Goal: Task Accomplishment & Management: Use online tool/utility

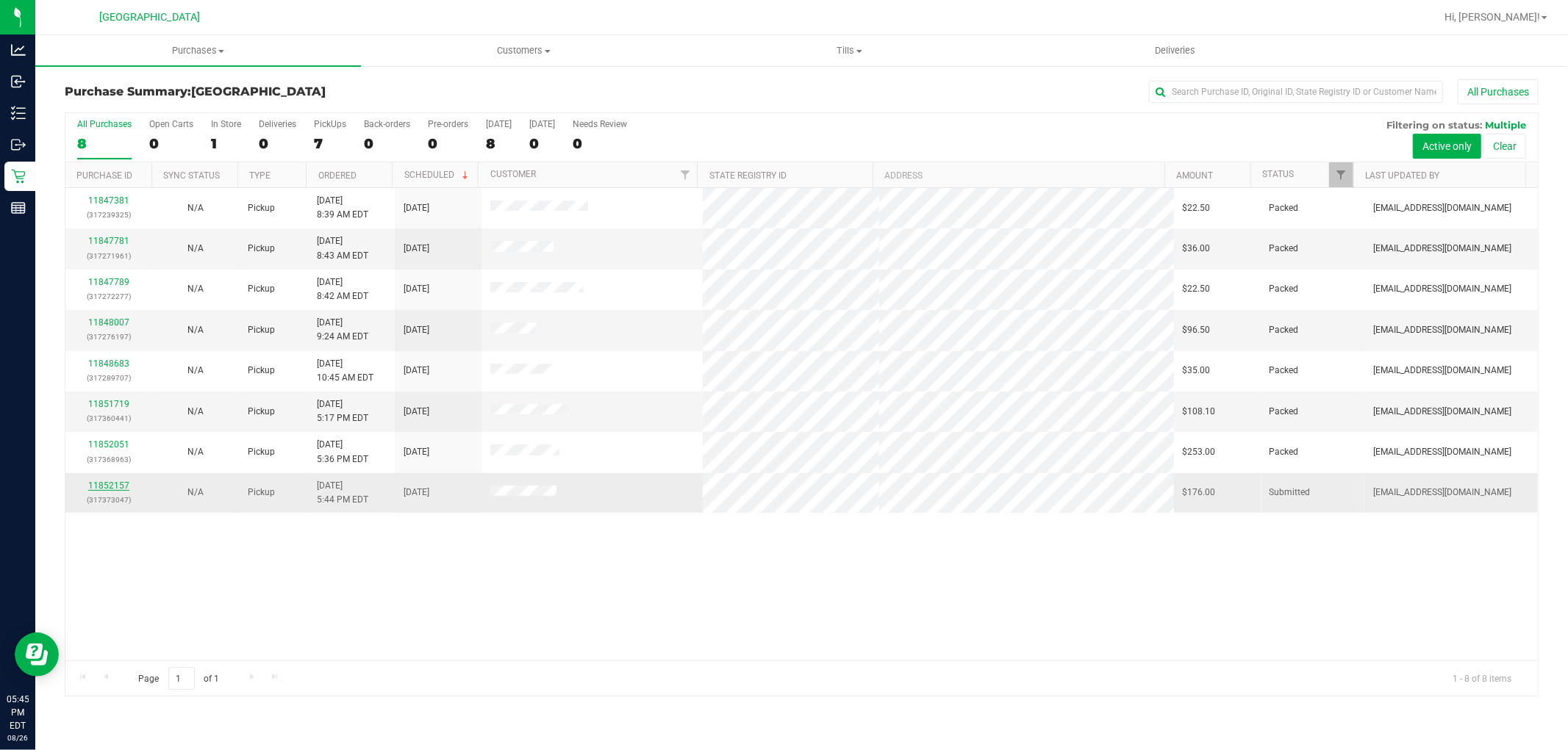
click at [122, 483] on link "11852157" at bounding box center [109, 486] width 41 height 11
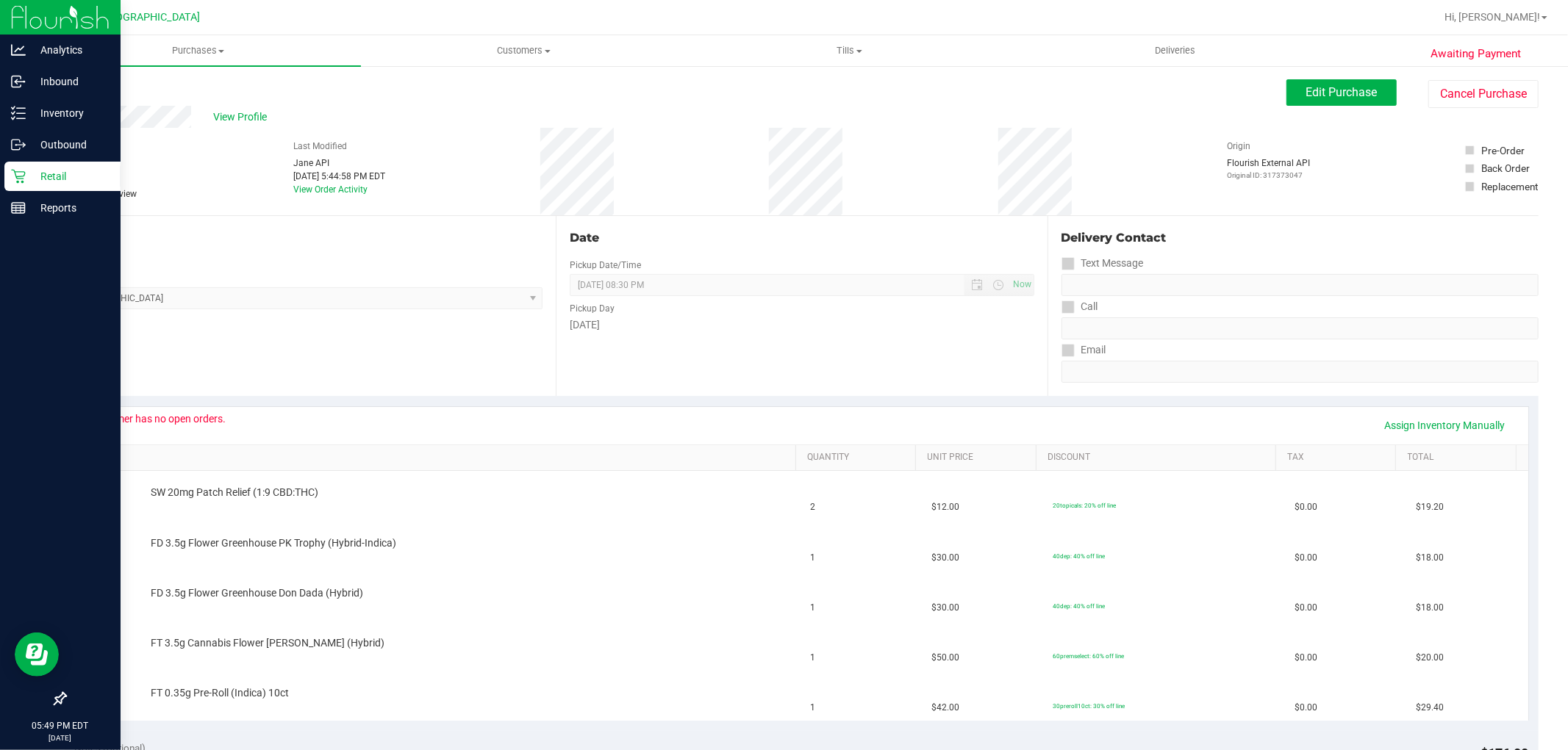
click at [13, 177] on icon at bounding box center [18, 176] width 14 height 14
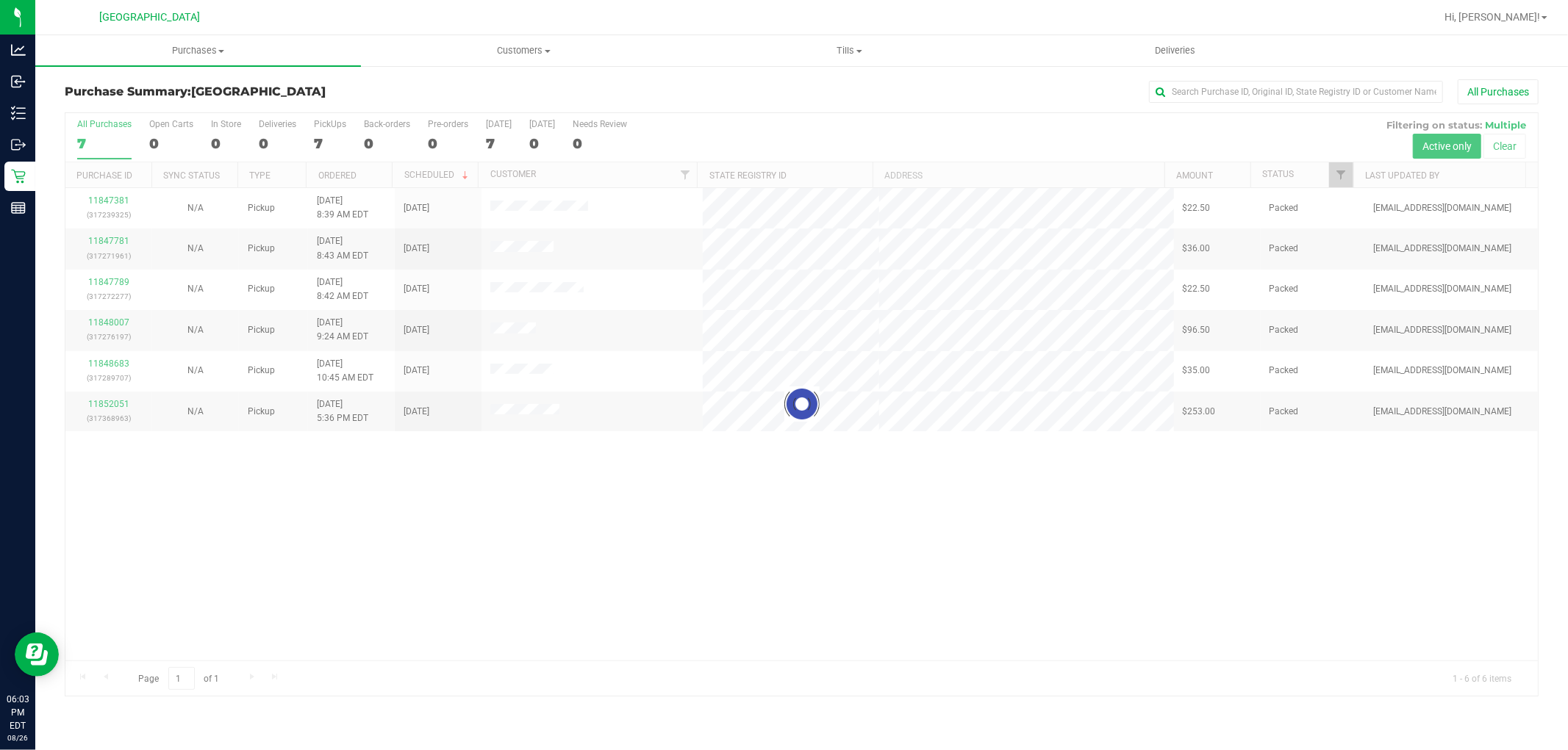
click at [365, 597] on div at bounding box center [801, 404] width 1472 height 583
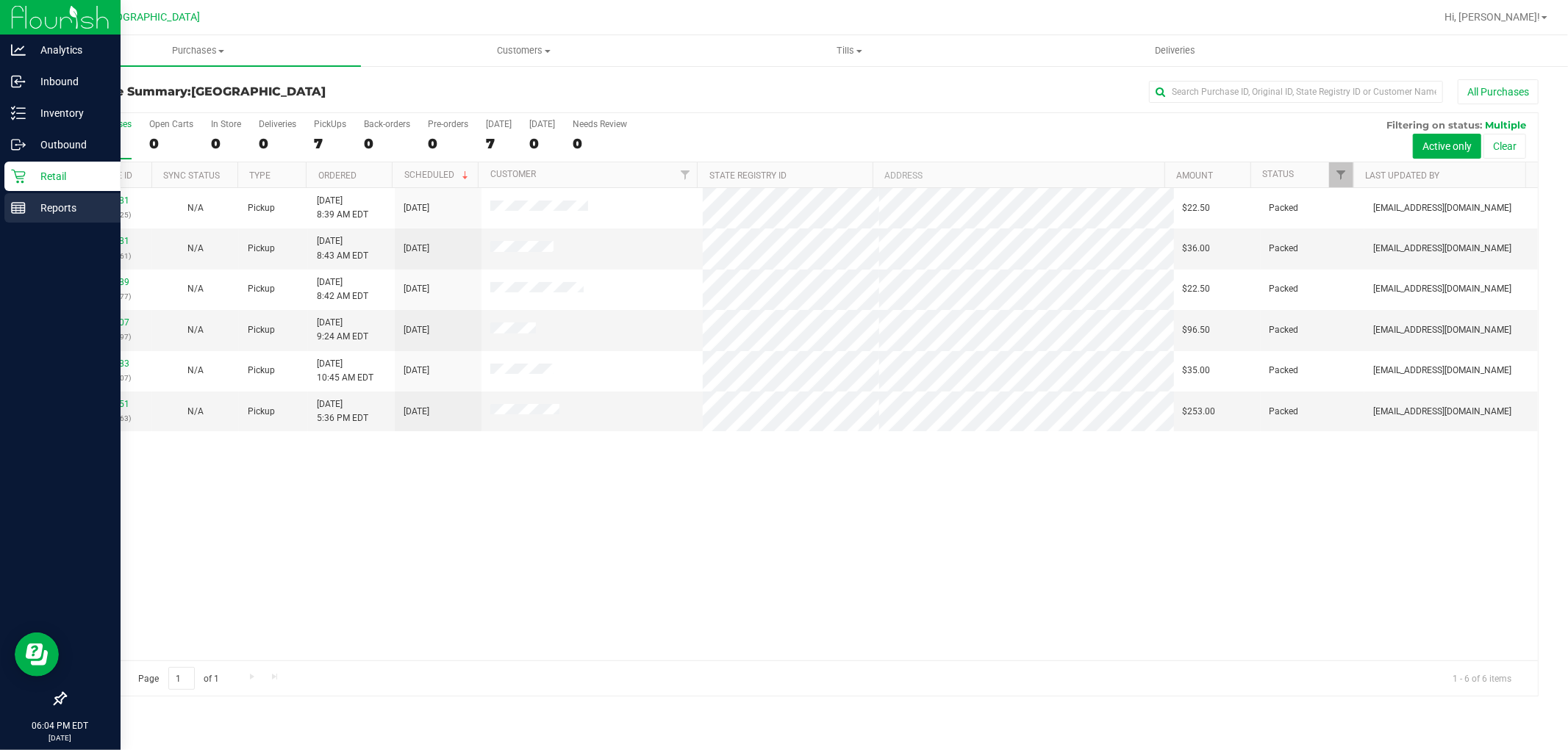
click at [63, 196] on div "Reports" at bounding box center [62, 207] width 116 height 30
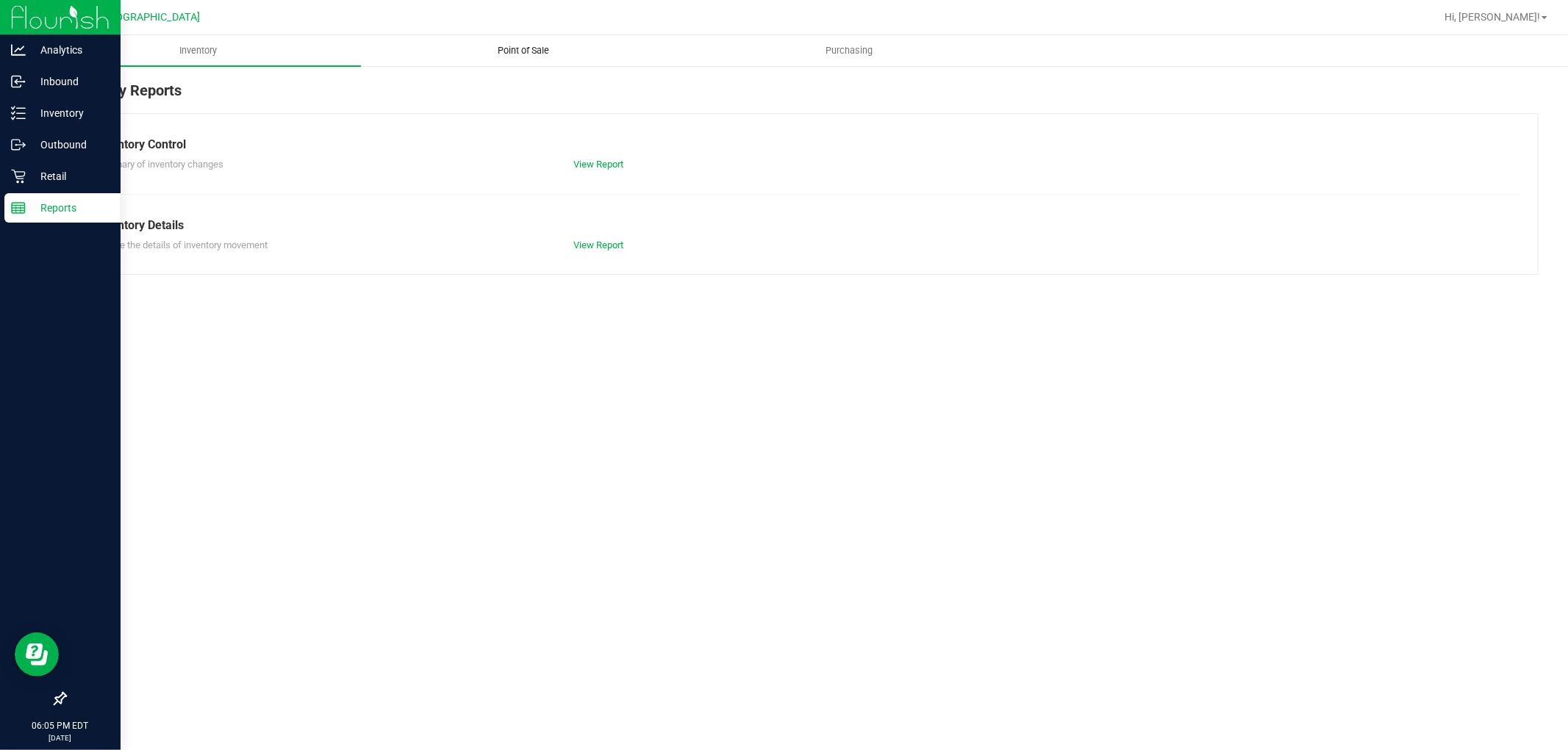
click at [531, 40] on uib-tab-heading "Point of Sale" at bounding box center [524, 50] width 324 height 30
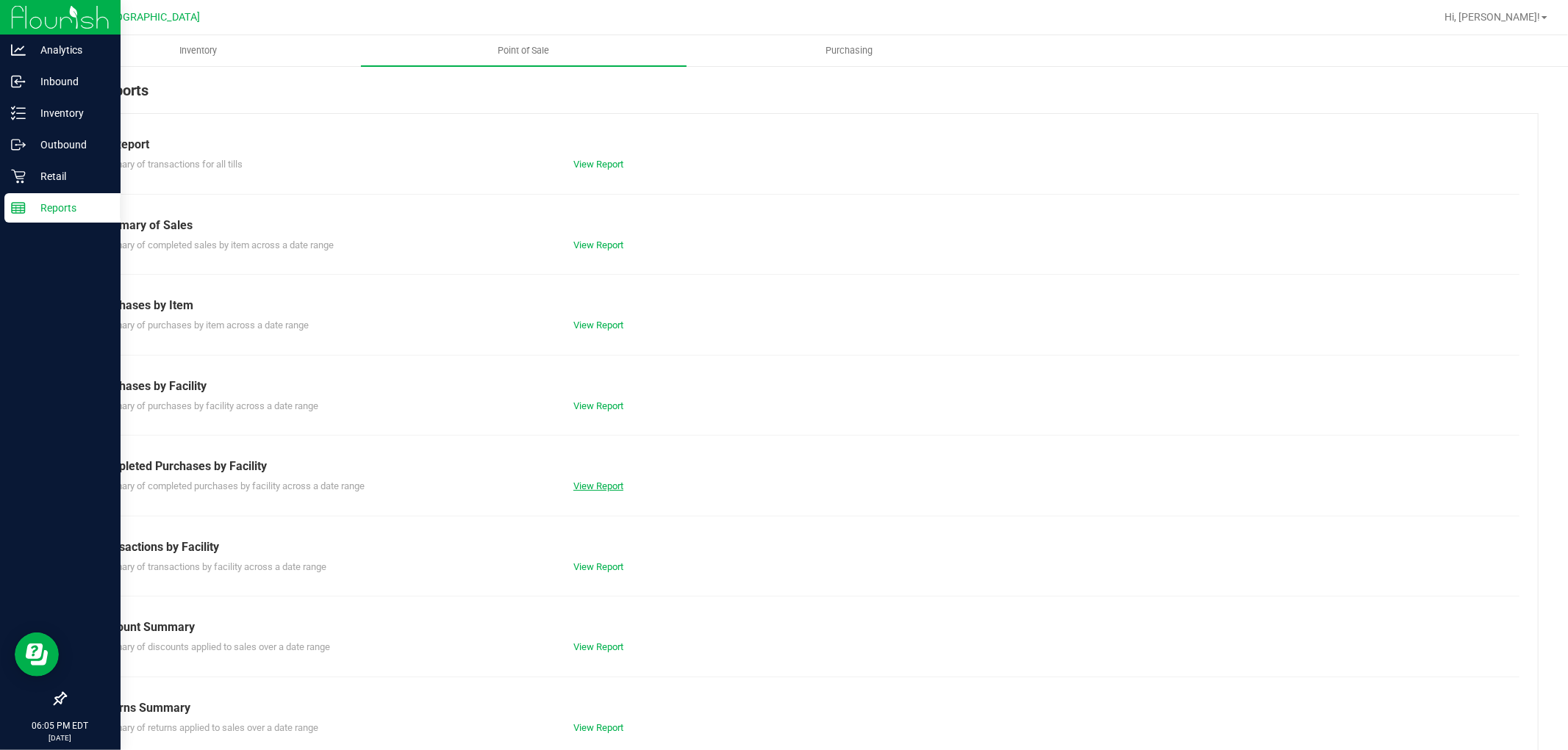
click at [619, 486] on link "View Report" at bounding box center [598, 486] width 50 height 11
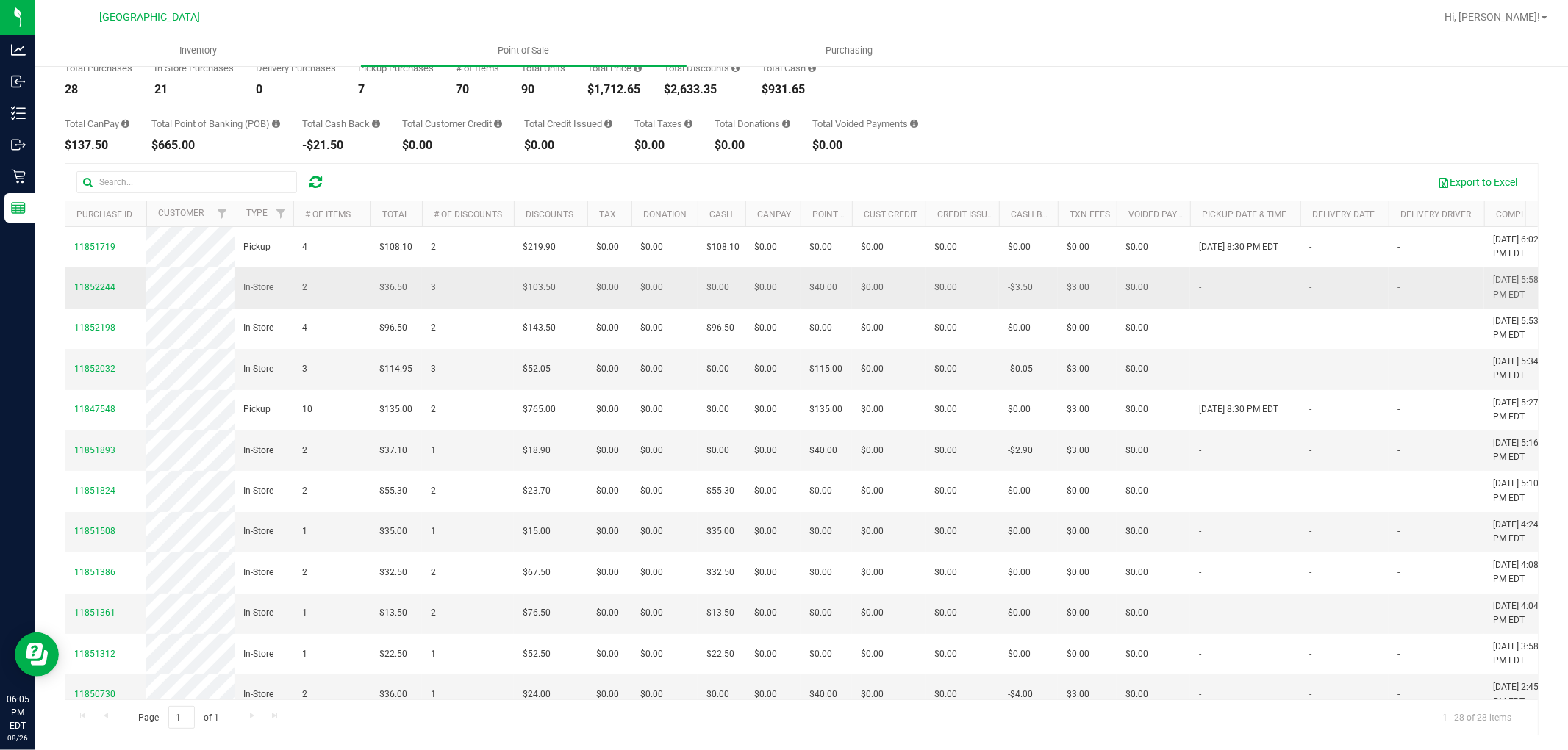
drag, startPoint x: 895, startPoint y: 568, endPoint x: 353, endPoint y: 302, distance: 603.8
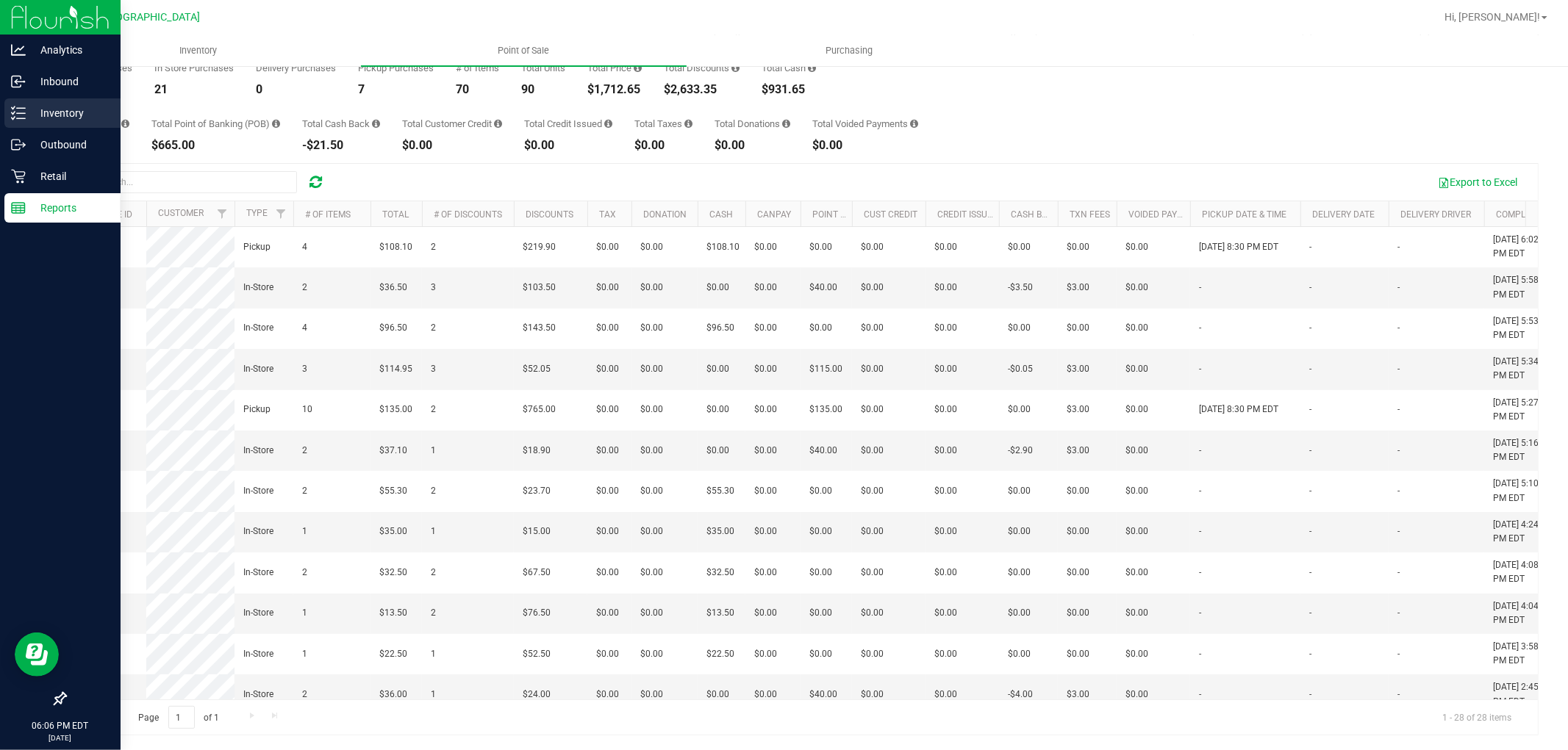
click at [45, 116] on p "Inventory" at bounding box center [70, 112] width 88 height 17
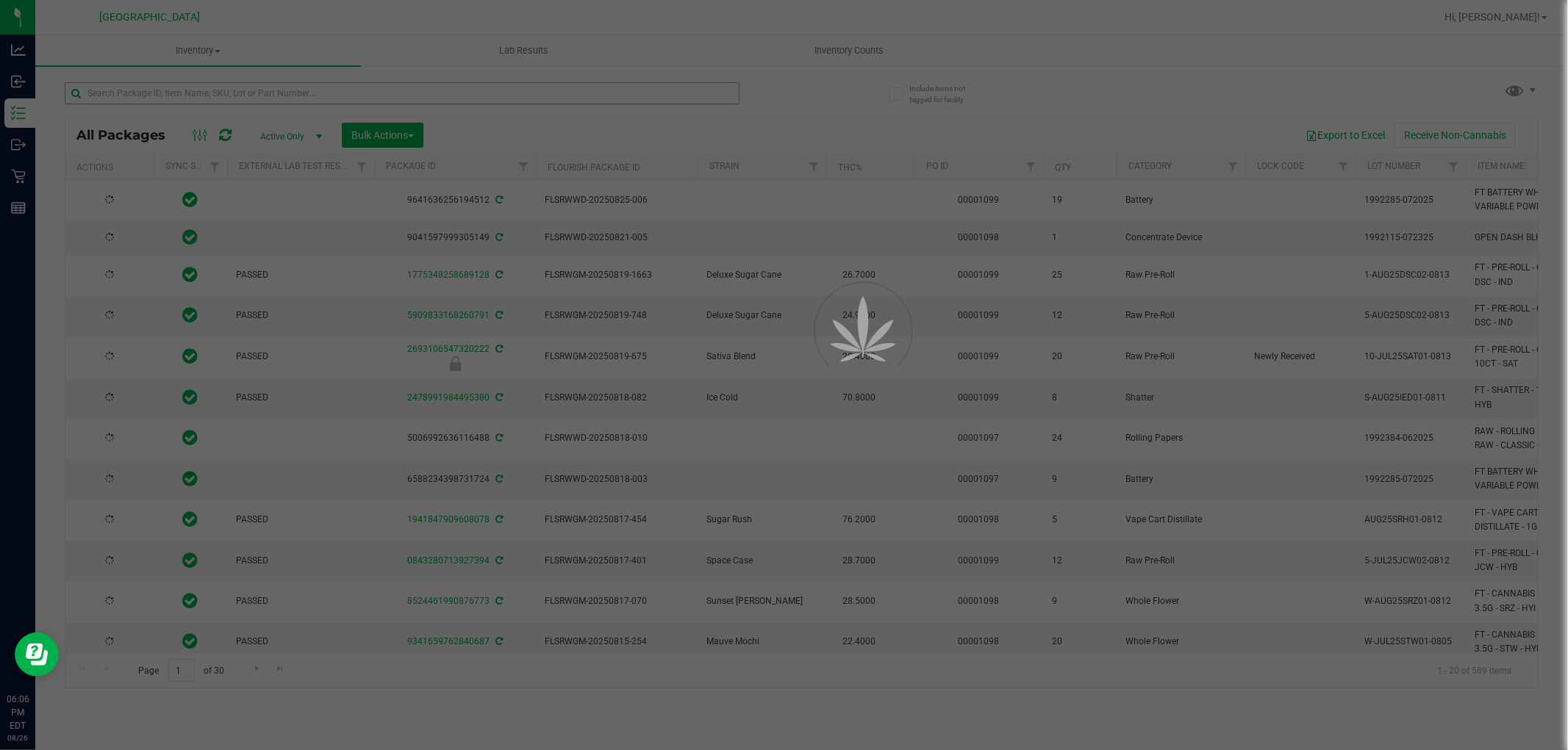
click at [334, 84] on div at bounding box center [784, 375] width 1568 height 750
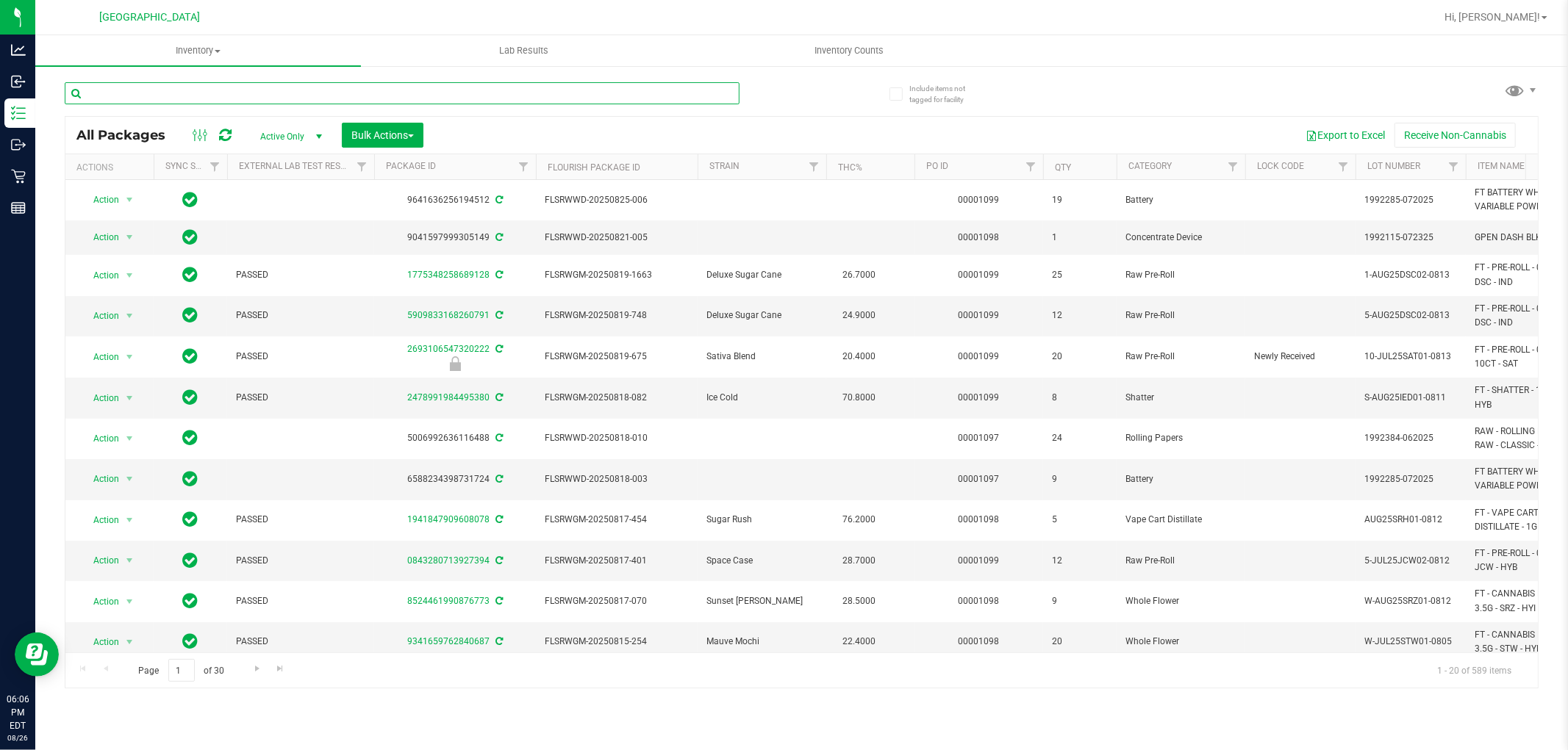
click at [333, 88] on input "text" at bounding box center [402, 93] width 675 height 22
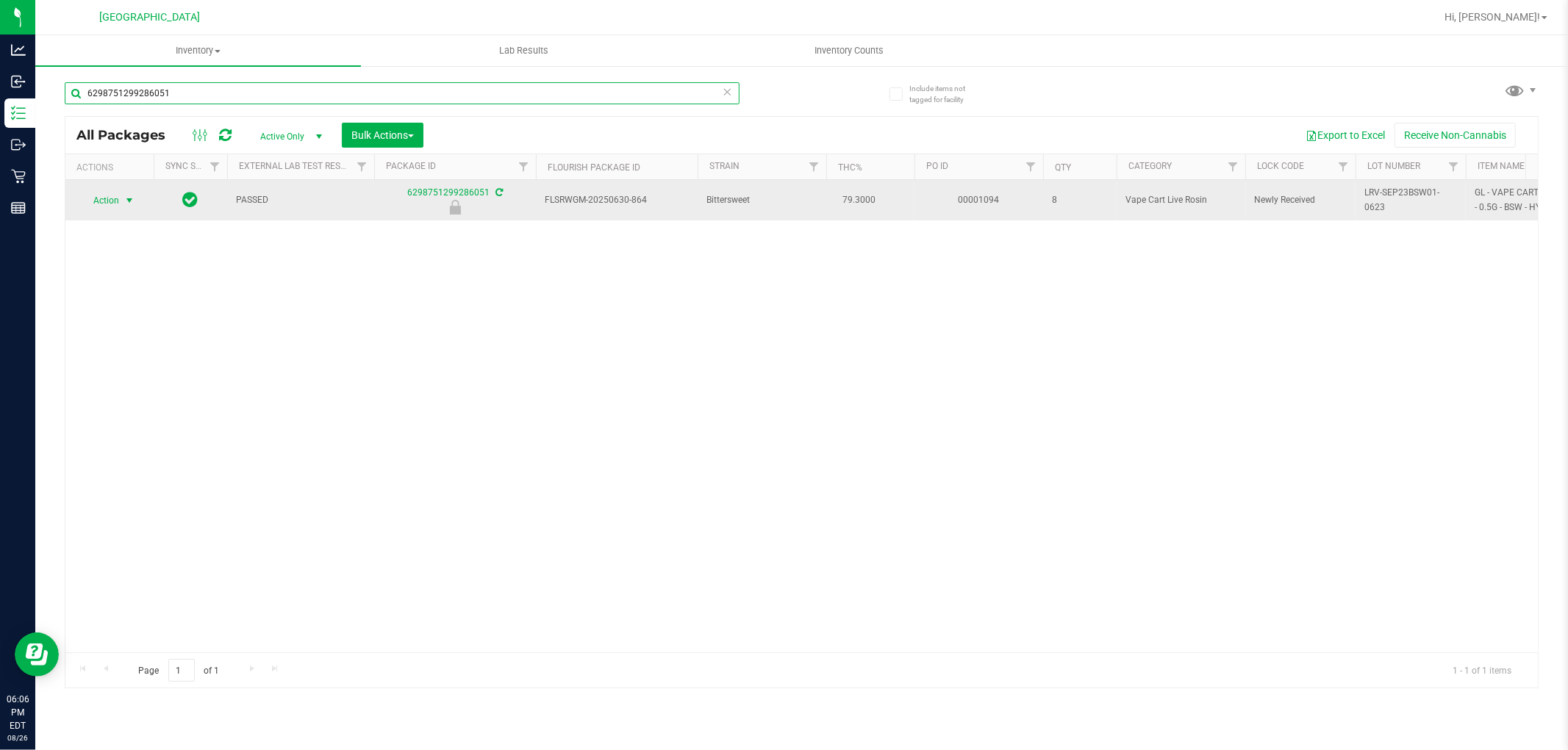
type input "6298751299286051"
click at [114, 201] on span "Action" at bounding box center [100, 200] width 40 height 21
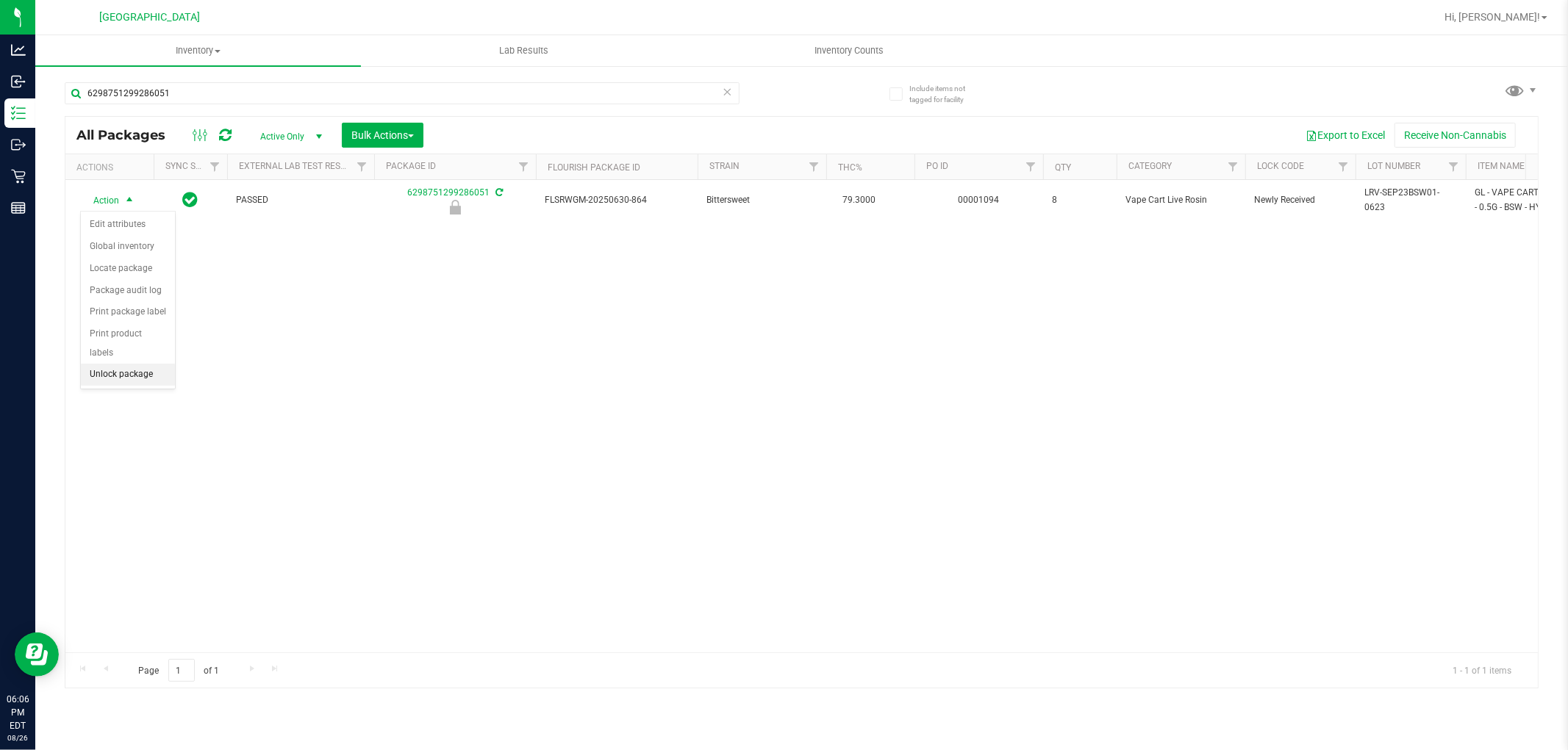
click at [158, 366] on li "Unlock package" at bounding box center [128, 375] width 94 height 22
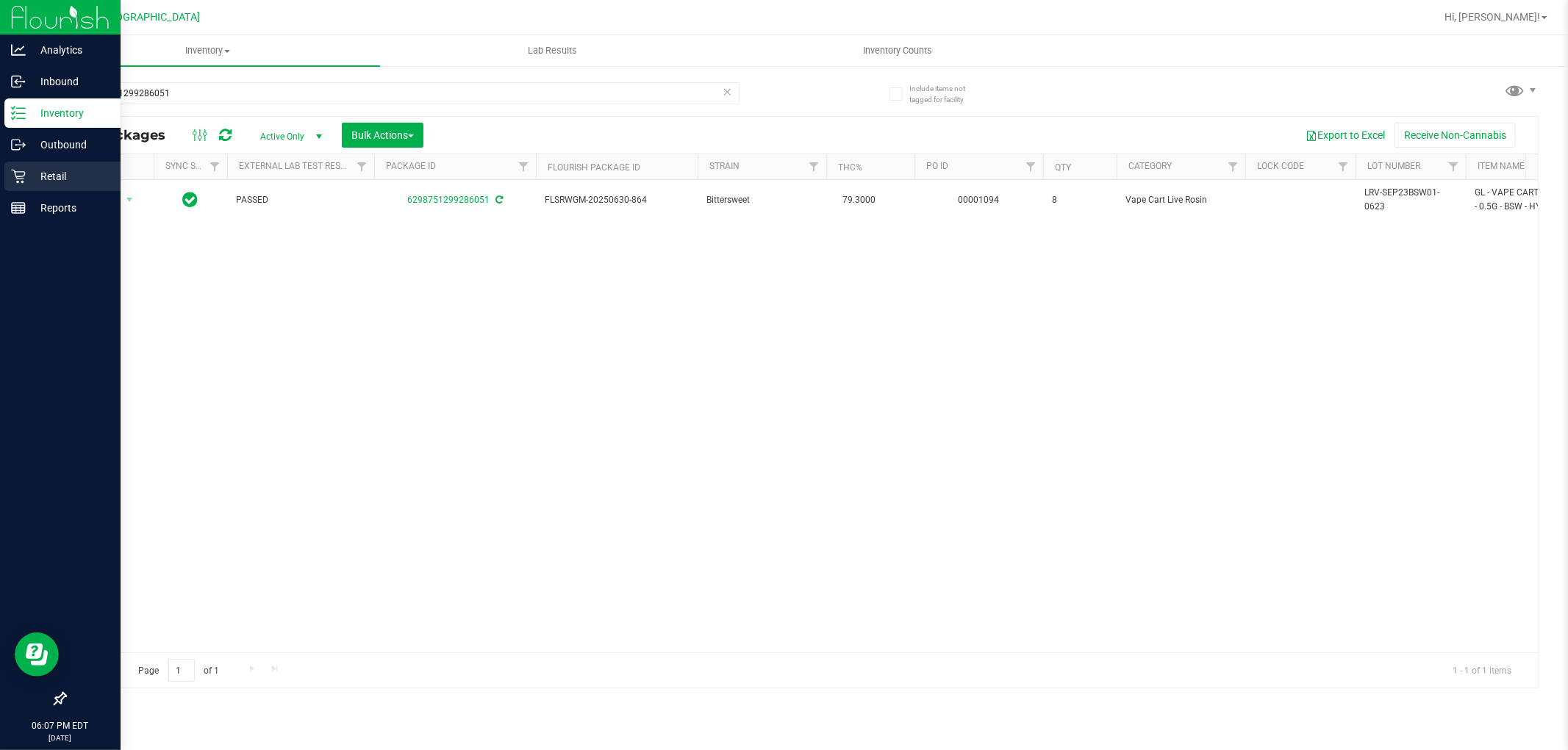
click at [33, 176] on p "Retail" at bounding box center [70, 176] width 88 height 17
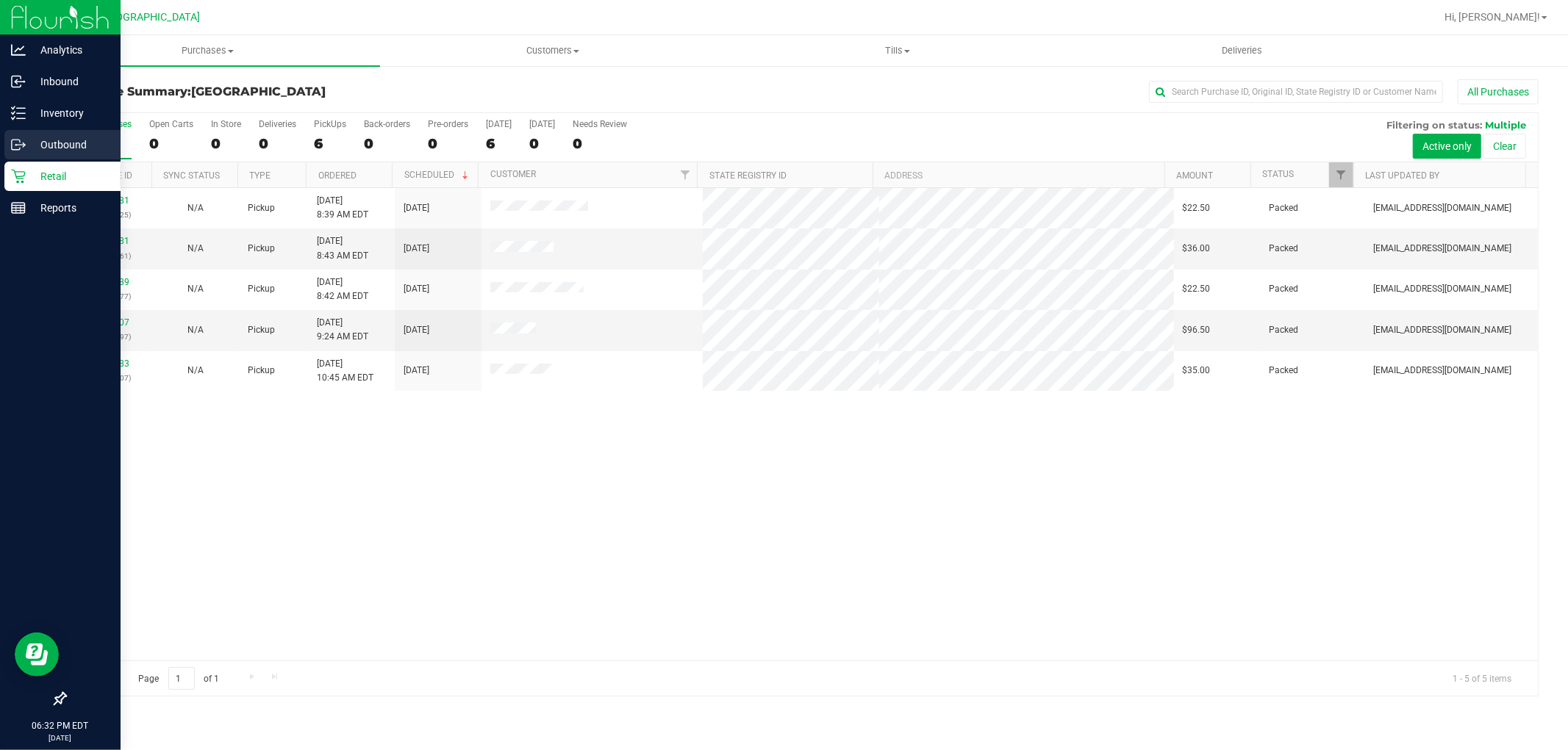
click at [76, 133] on div "Outbound" at bounding box center [62, 144] width 116 height 30
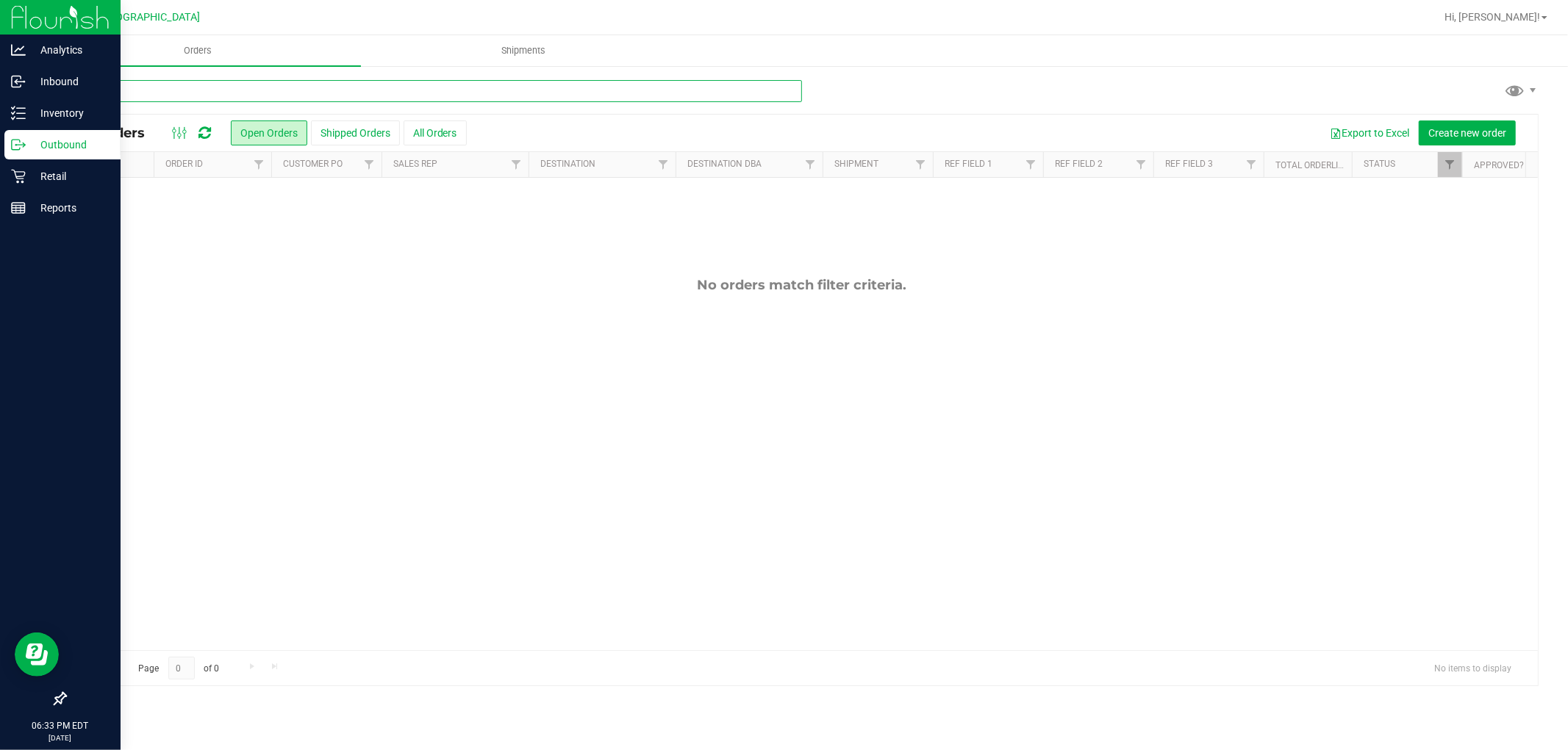
click at [441, 100] on input "text" at bounding box center [433, 90] width 737 height 22
type input "6951016344125919"
click at [795, 96] on input "6951016344125919" at bounding box center [433, 90] width 737 height 22
type input "6951016344125919"
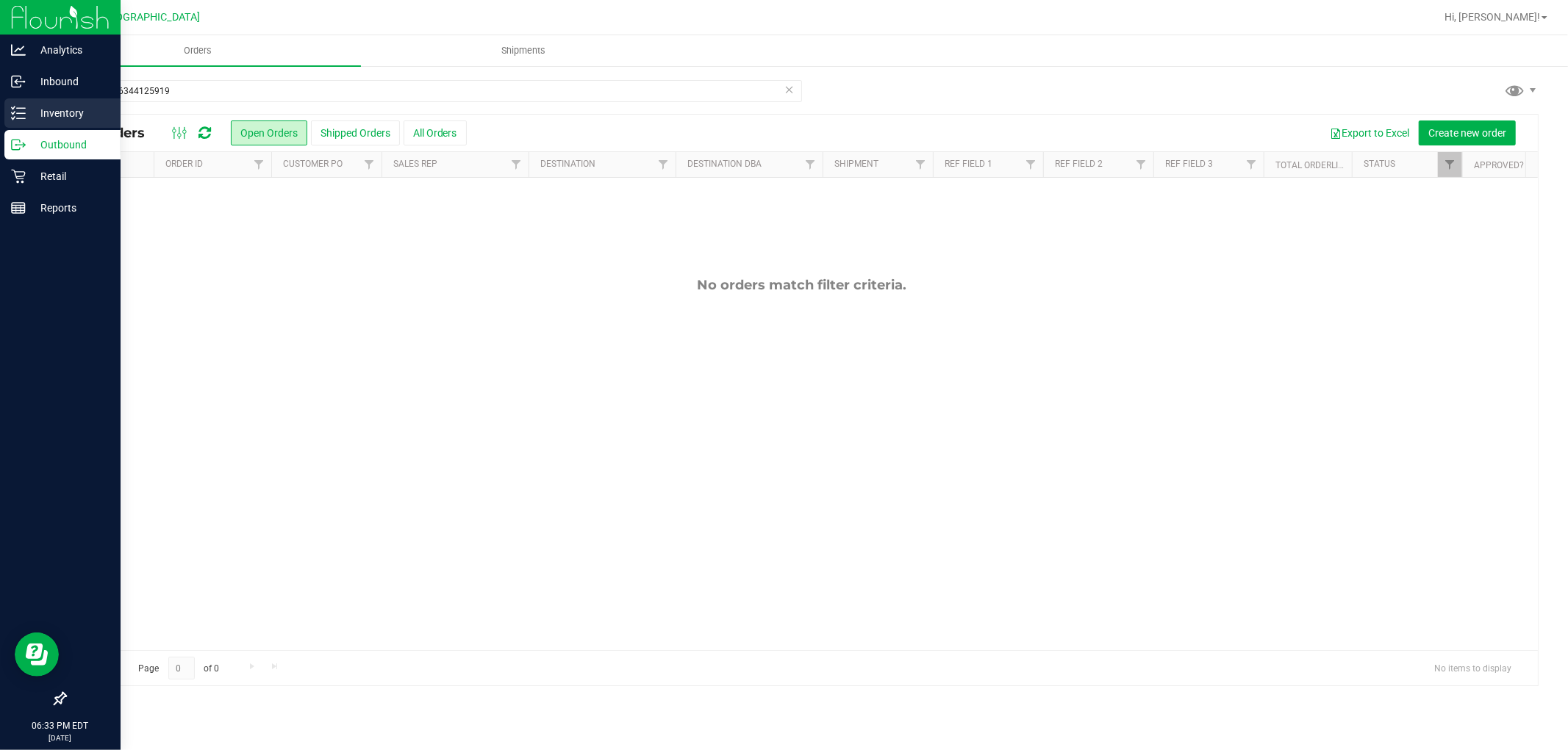
click at [24, 115] on icon at bounding box center [18, 112] width 14 height 14
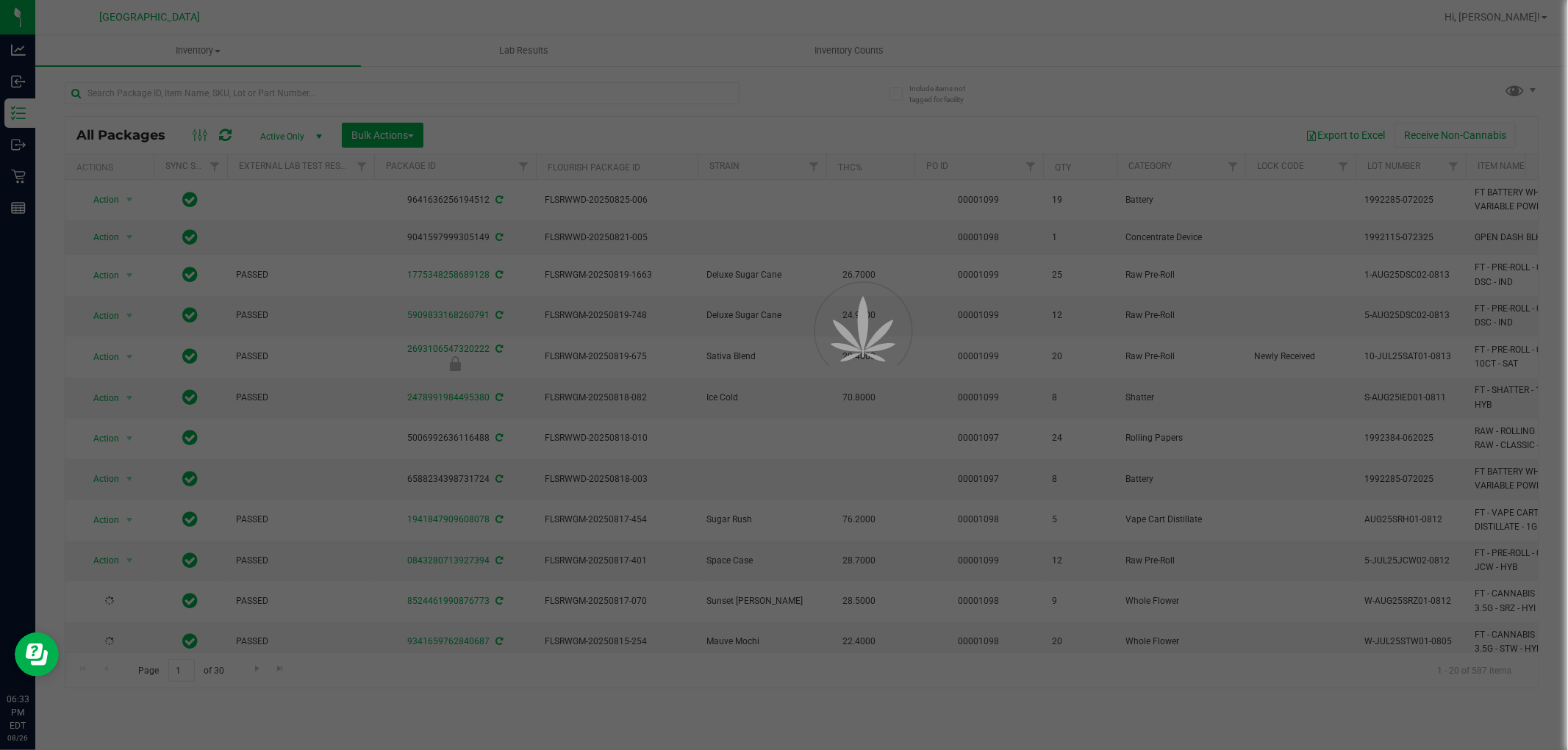
click at [211, 84] on div at bounding box center [784, 375] width 1568 height 750
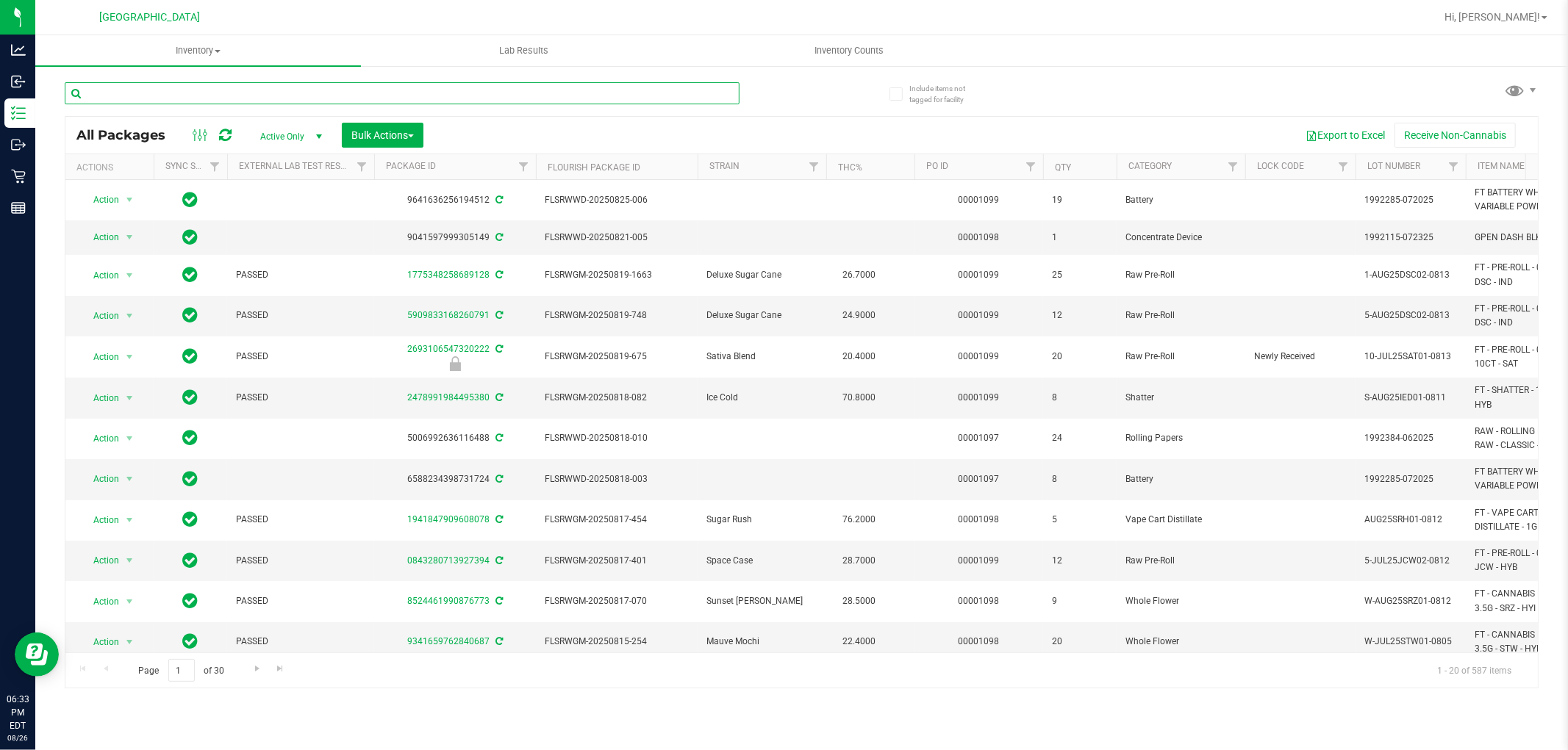
click at [221, 91] on input "text" at bounding box center [402, 93] width 675 height 22
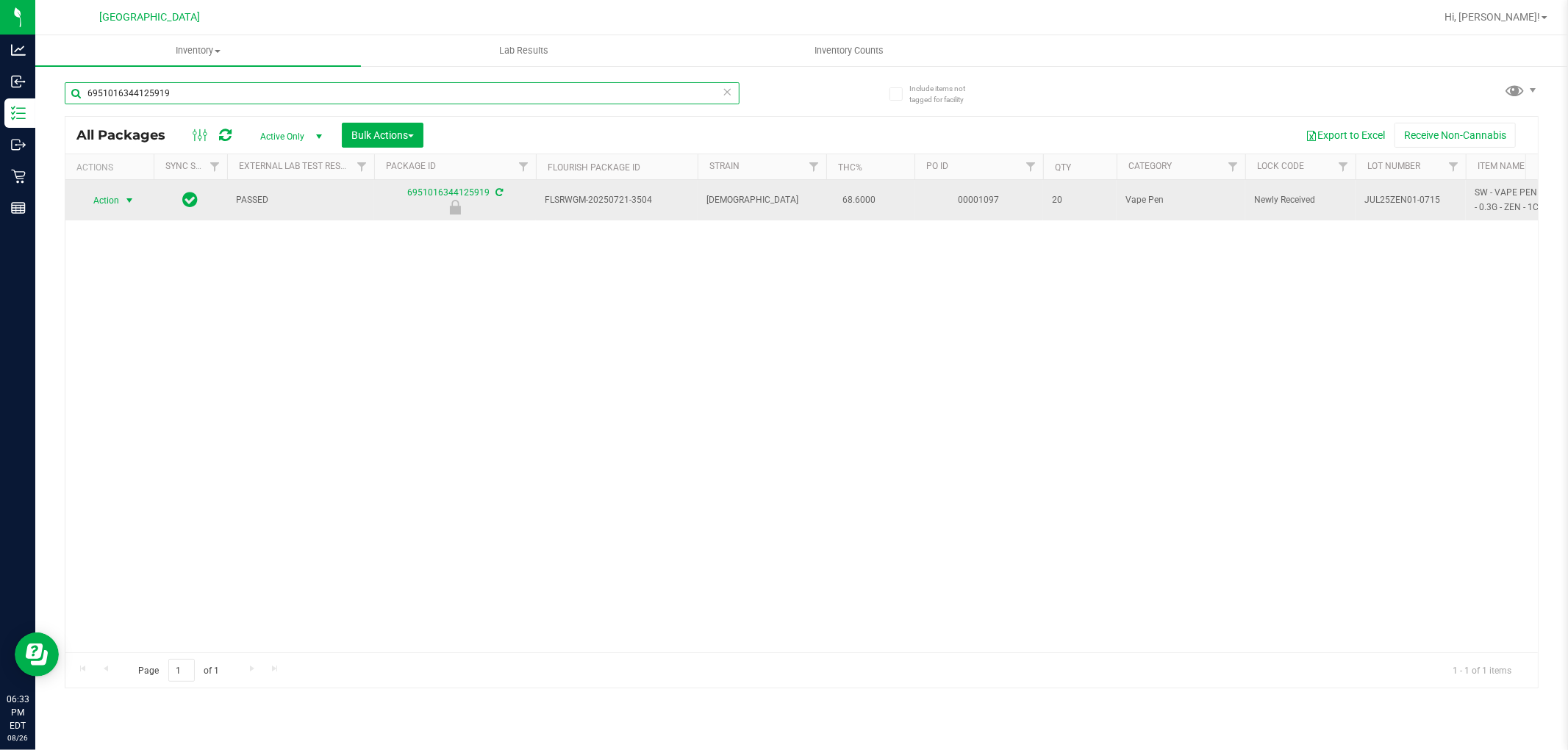
type input "6951016344125919"
click at [114, 207] on span "Action" at bounding box center [100, 200] width 40 height 21
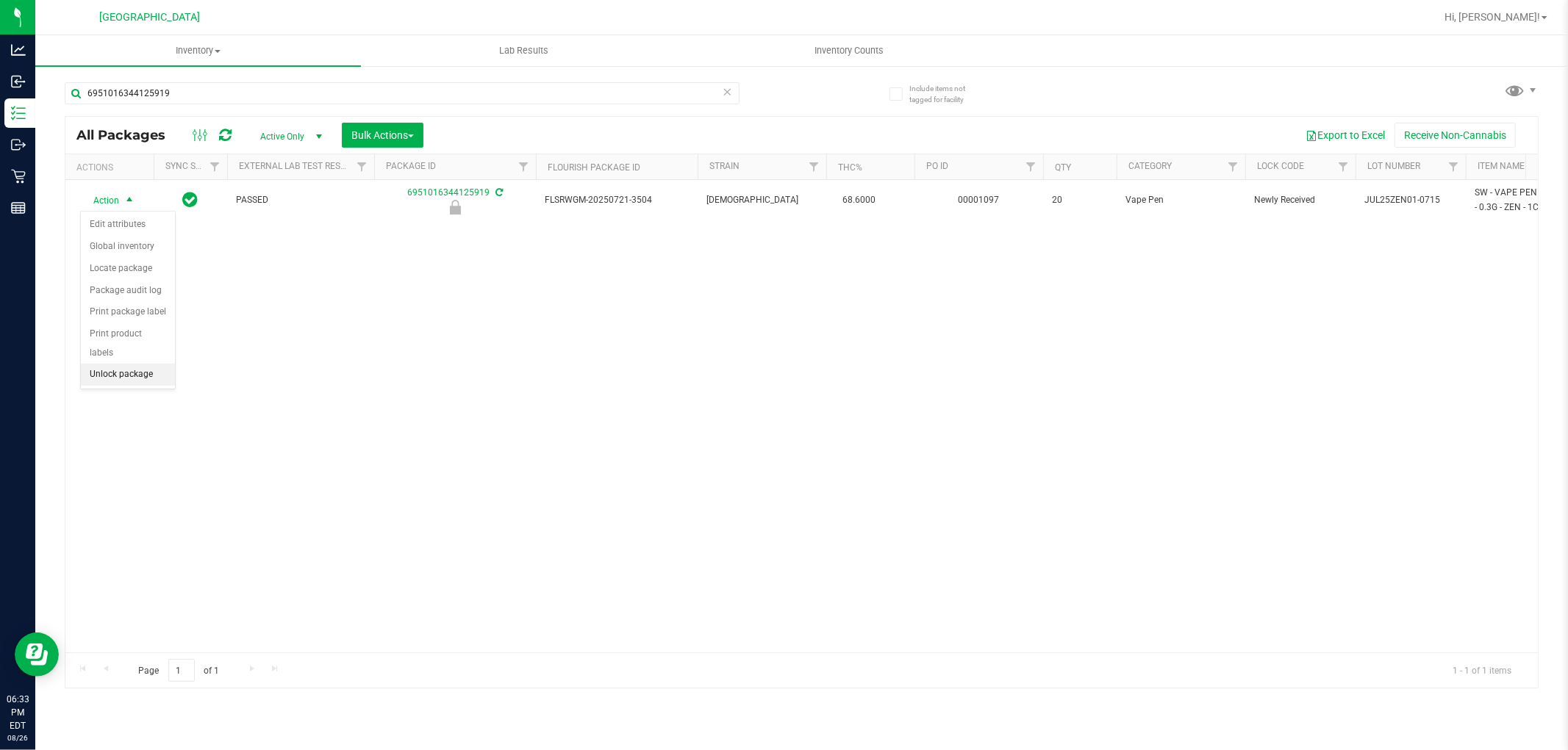
click at [144, 382] on li "Unlock package" at bounding box center [128, 375] width 94 height 22
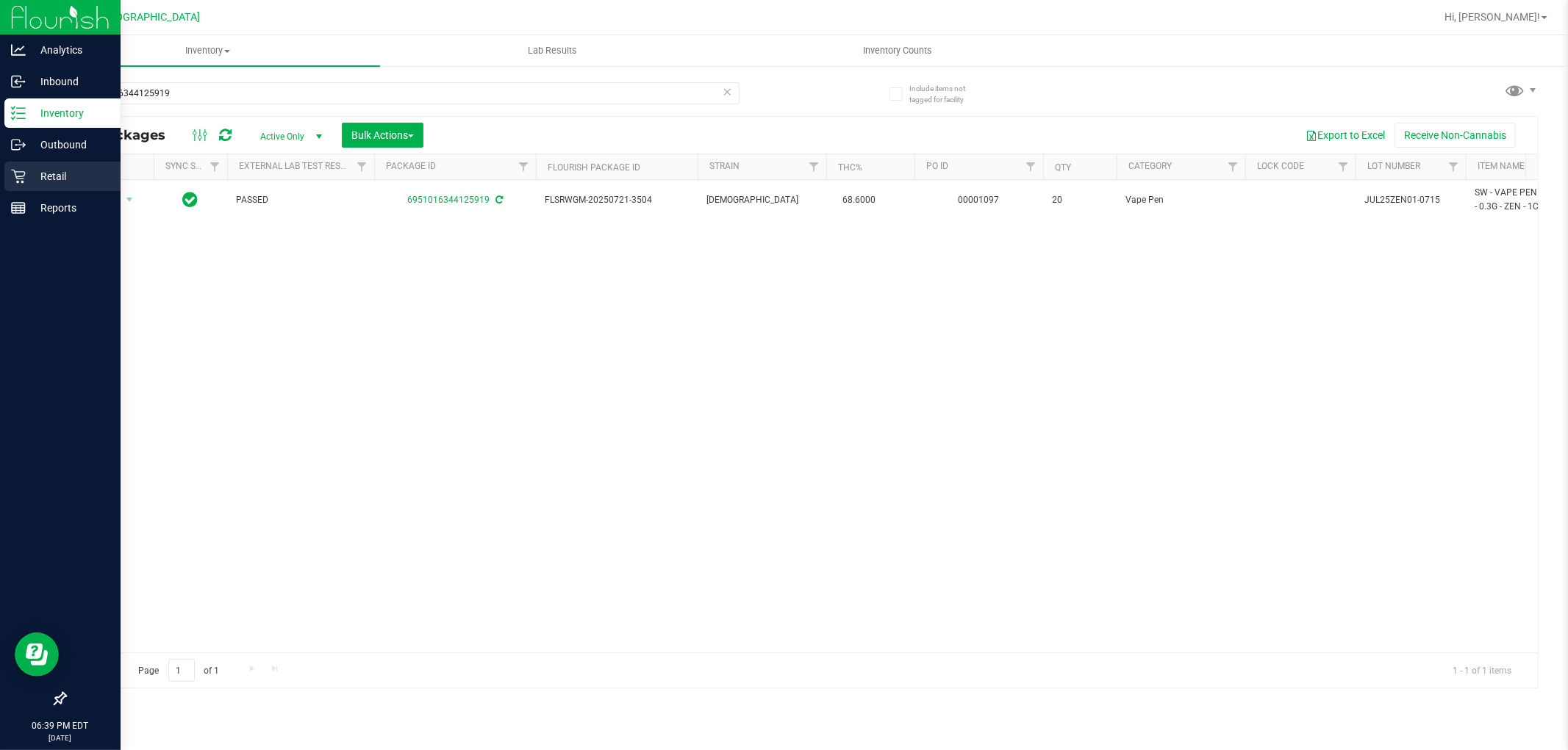
click at [11, 185] on div "Retail" at bounding box center [62, 176] width 116 height 30
